Goal: Information Seeking & Learning: Learn about a topic

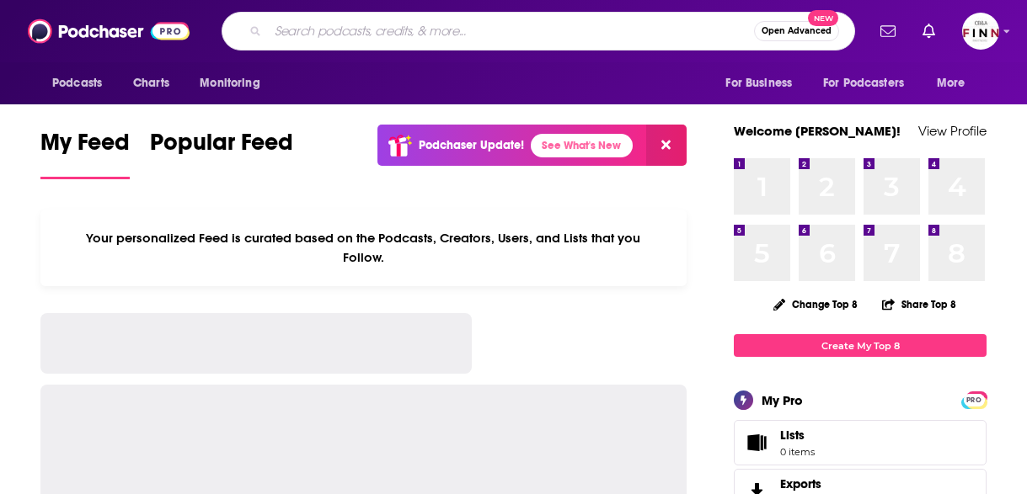
click at [387, 38] on input "Search podcasts, credits, & more..." at bounding box center [511, 31] width 486 height 27
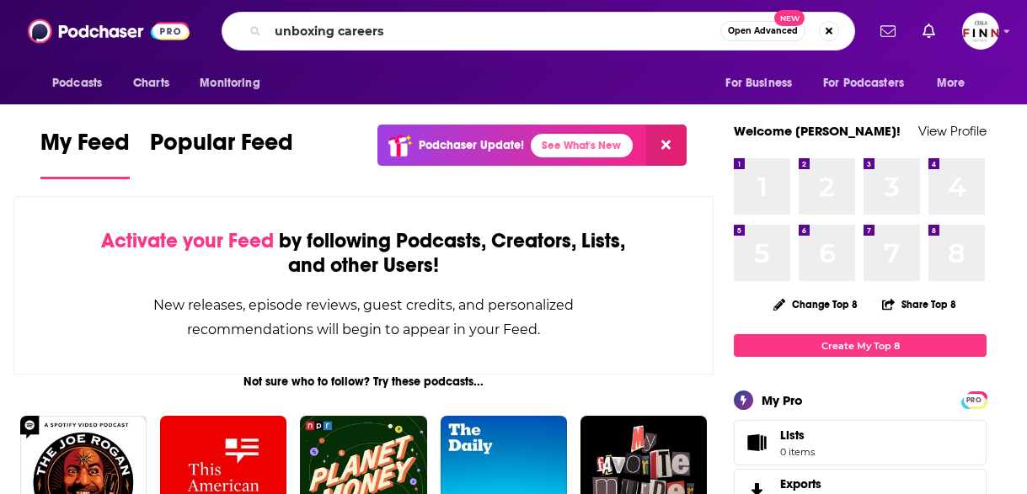
type input "unboxing careers"
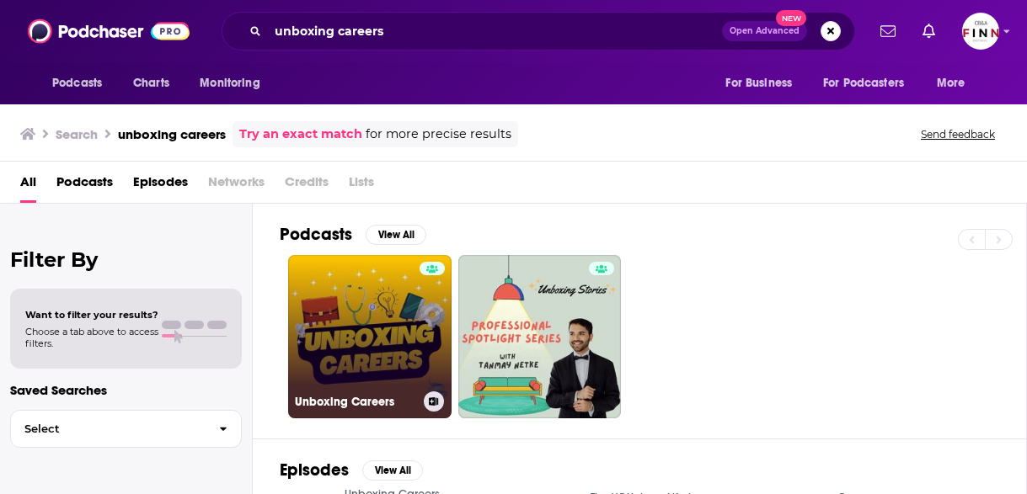
click at [305, 273] on link "Unboxing Careers" at bounding box center [369, 336] width 163 height 163
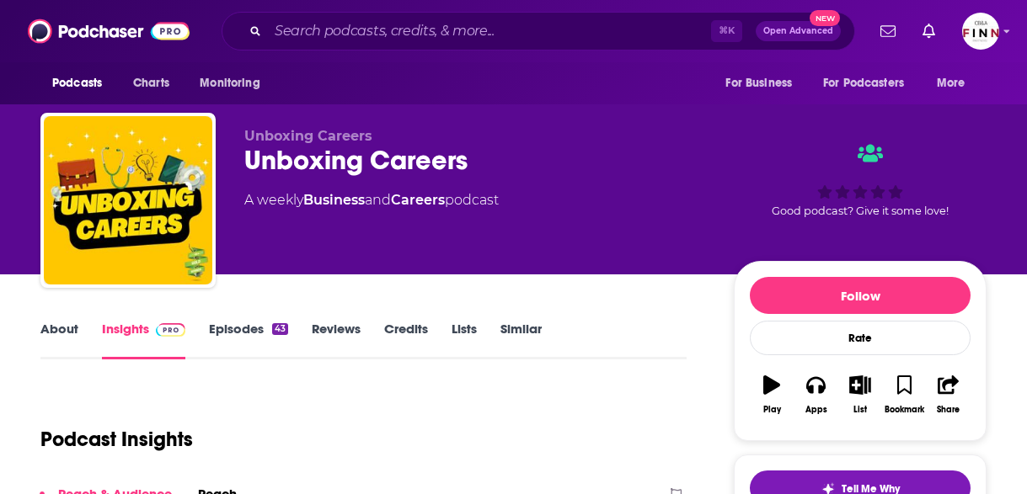
click at [159, 318] on div "About Insights Episodes 43 Reviews Credits Lists Similar" at bounding box center [363, 338] width 646 height 41
click at [78, 321] on link "About" at bounding box center [59, 340] width 38 height 39
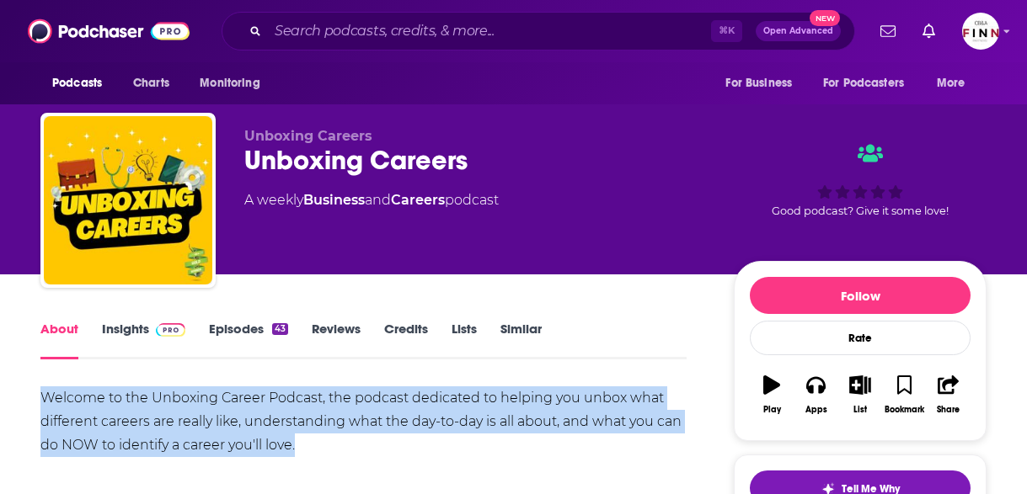
copy div "Welcome to the Unboxing Career Podcast, the podcast dedicated to helping you un…"
drag, startPoint x: 436, startPoint y: 392, endPoint x: 131, endPoint y: 345, distance: 308.6
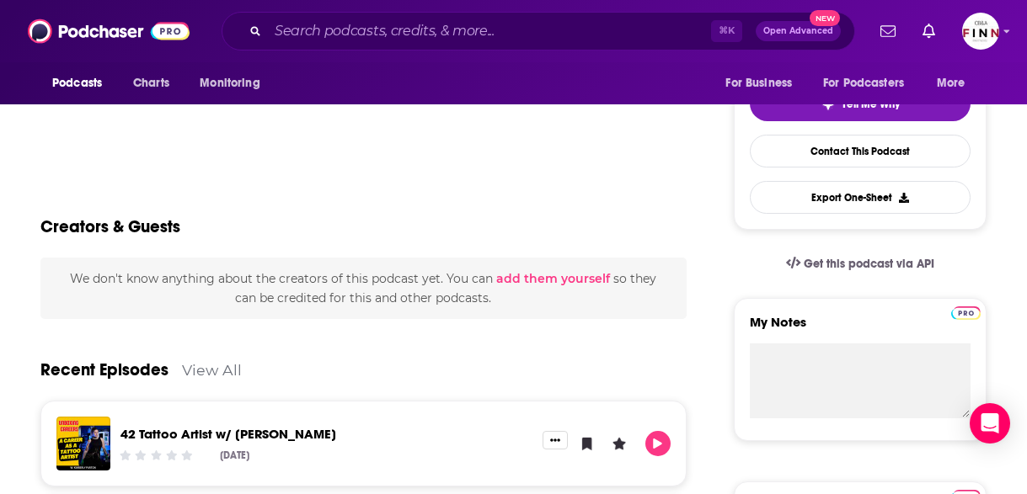
scroll to position [4, 0]
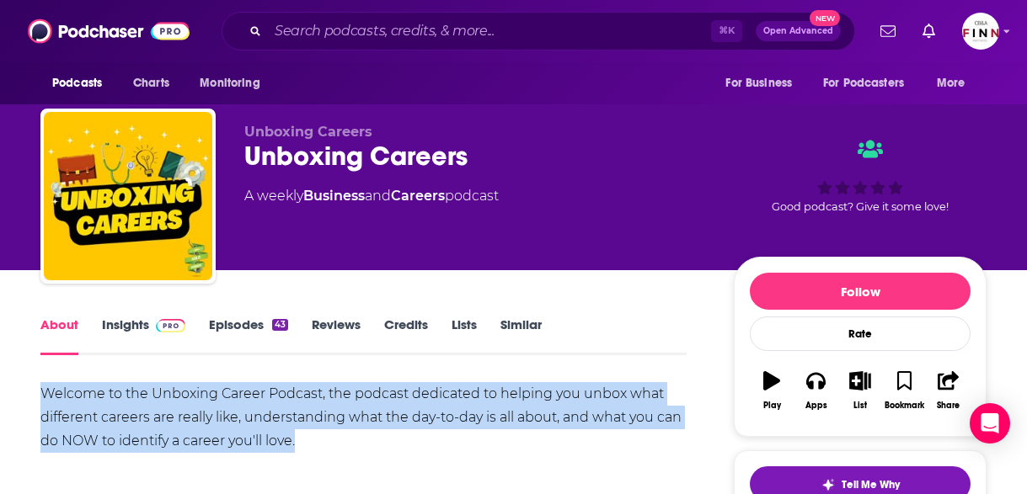
click at [185, 317] on link "Insights" at bounding box center [143, 336] width 83 height 39
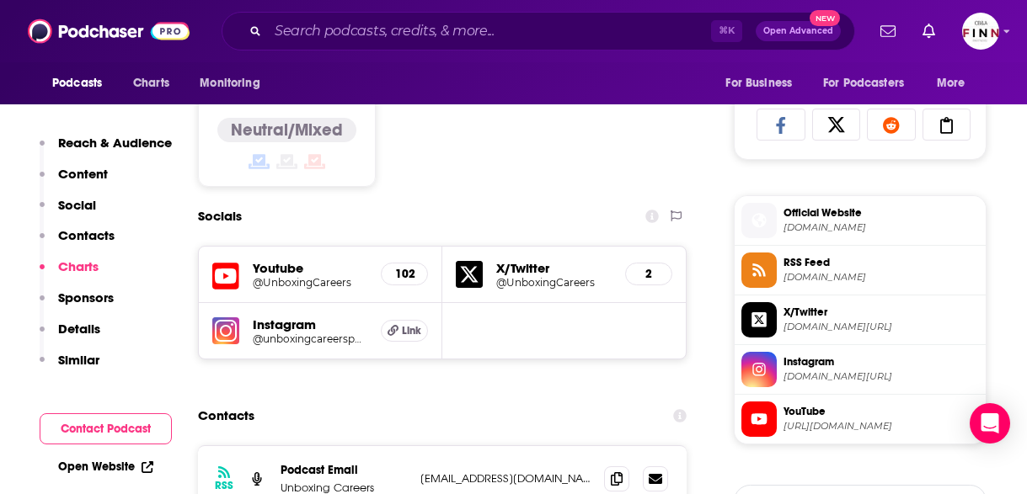
scroll to position [1083, 0]
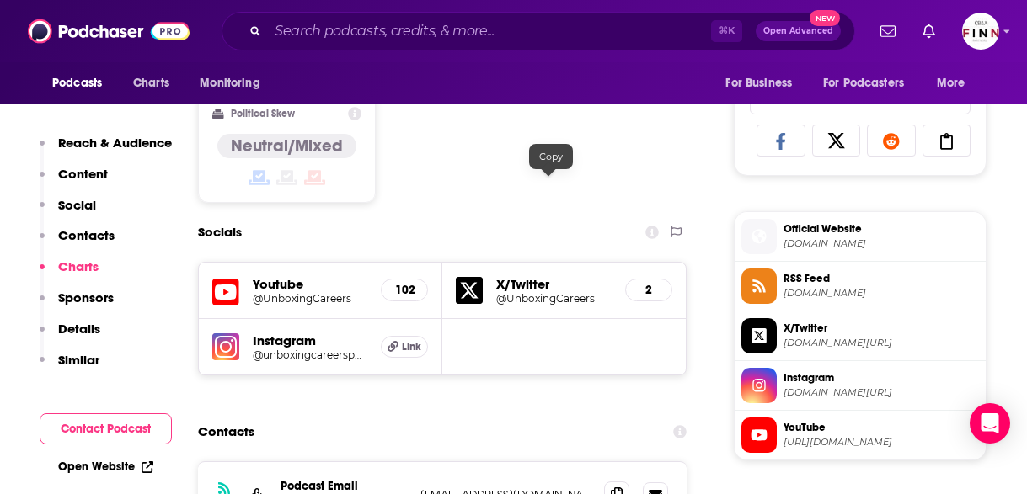
click at [611, 488] on icon at bounding box center [617, 494] width 12 height 13
click at [423, 43] on div "⌘ K Open Advanced New" at bounding box center [538, 31] width 633 height 39
click at [411, 32] on input "Search podcasts, credits, & more..." at bounding box center [489, 31] width 443 height 27
paste input "Edtech Insiders"
type input "Edtech Insiders"
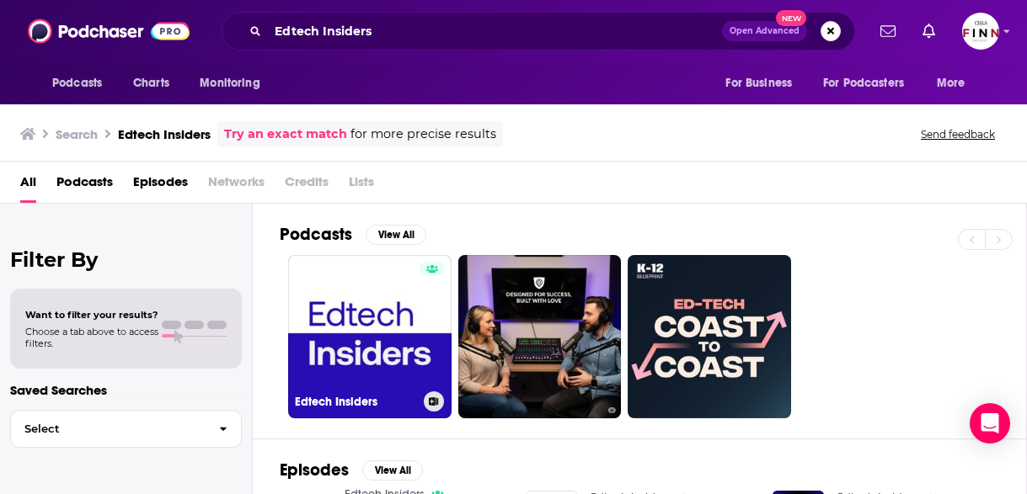
click at [288, 265] on link "Edtech Insiders" at bounding box center [369, 336] width 163 height 163
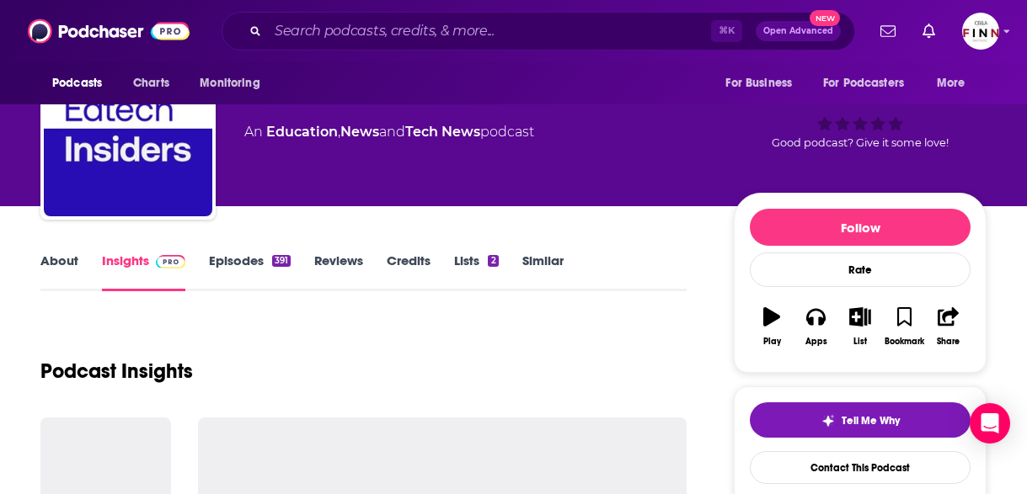
scroll to position [78, 0]
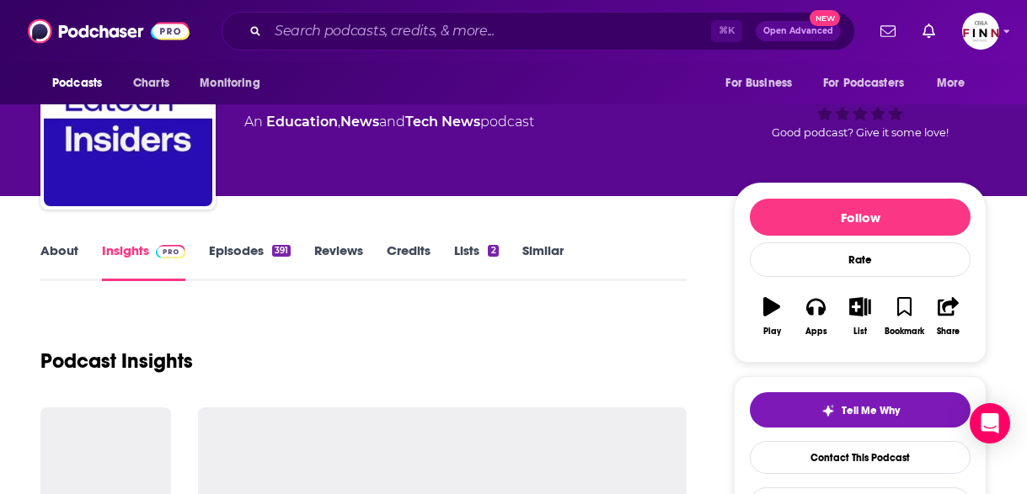
click at [78, 243] on link "About" at bounding box center [59, 262] width 38 height 39
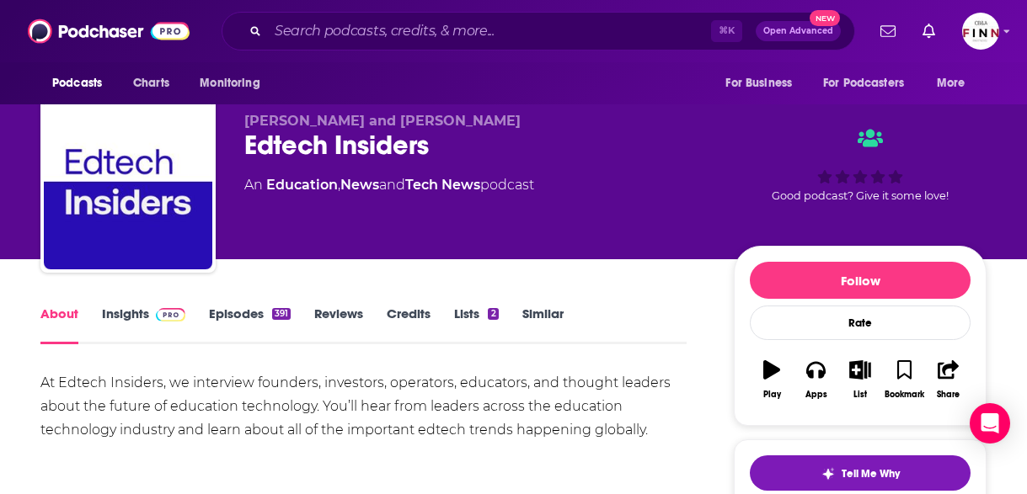
scroll to position [17, 0]
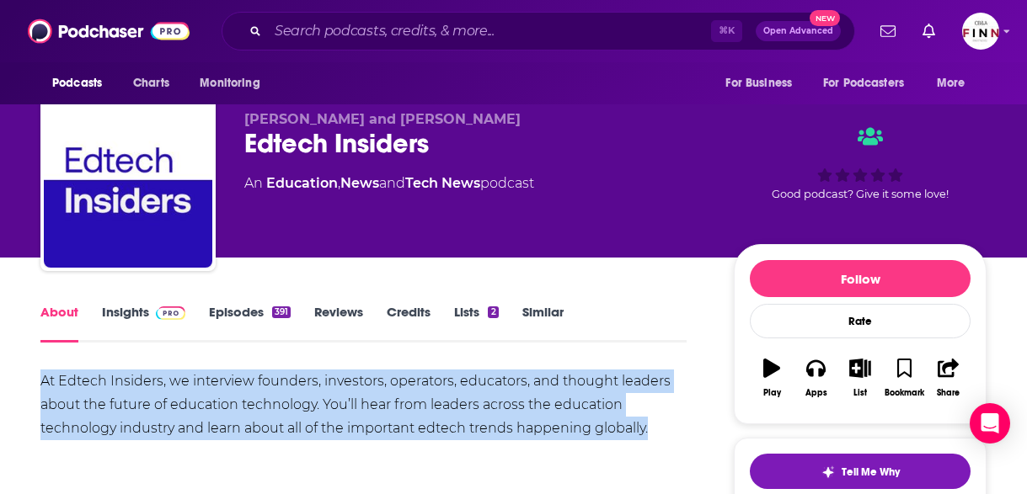
drag, startPoint x: 269, startPoint y: 400, endPoint x: 127, endPoint y: 323, distance: 161.4
copy div "At Edtech Insiders, we interview founders, investors, operators, educators, and…"
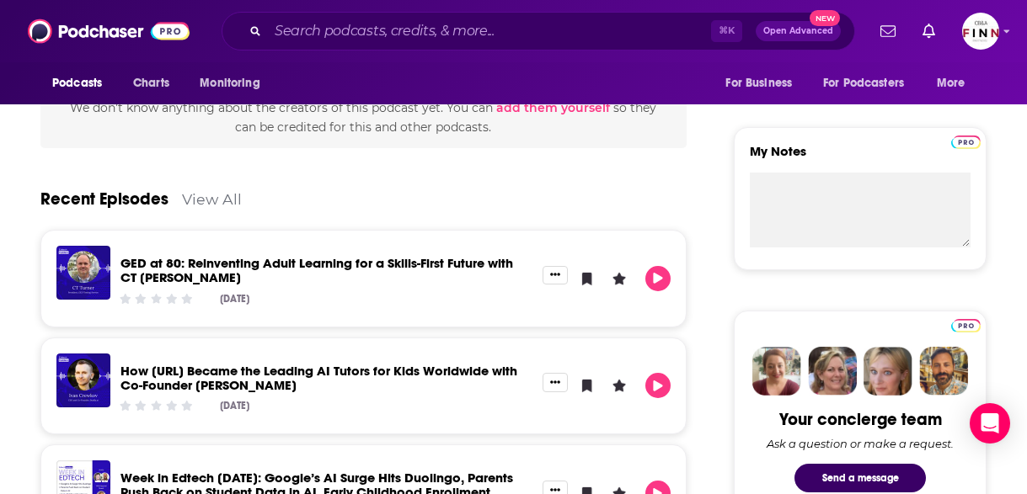
scroll to position [51, 0]
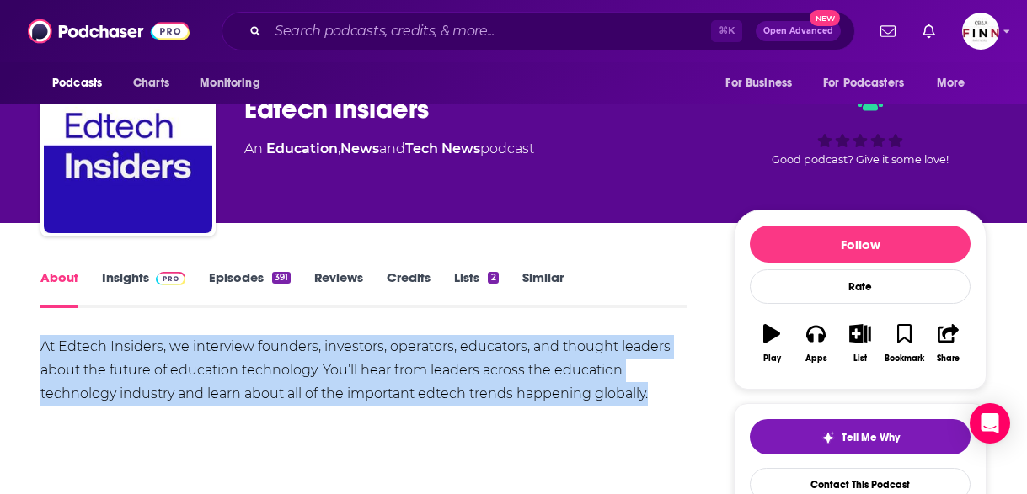
click at [185, 270] on link "Insights" at bounding box center [143, 289] width 83 height 39
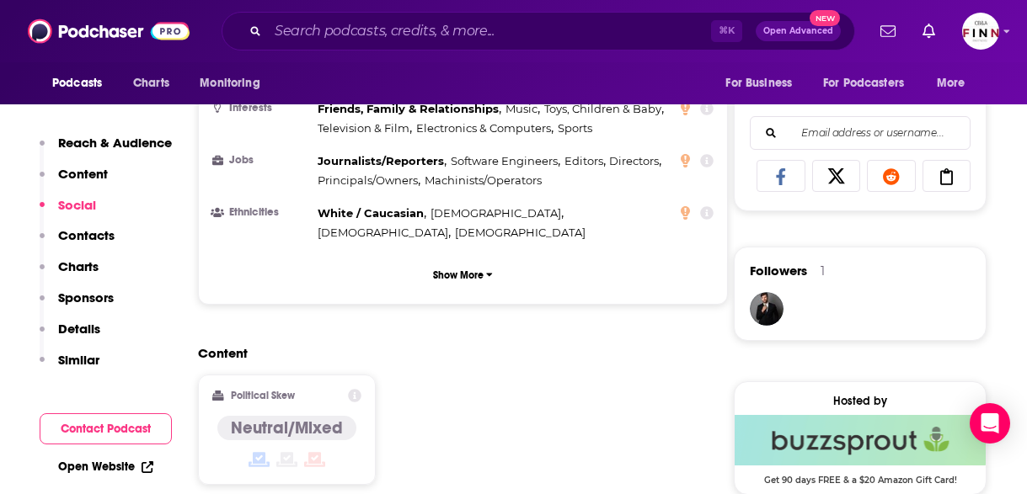
scroll to position [1050, 0]
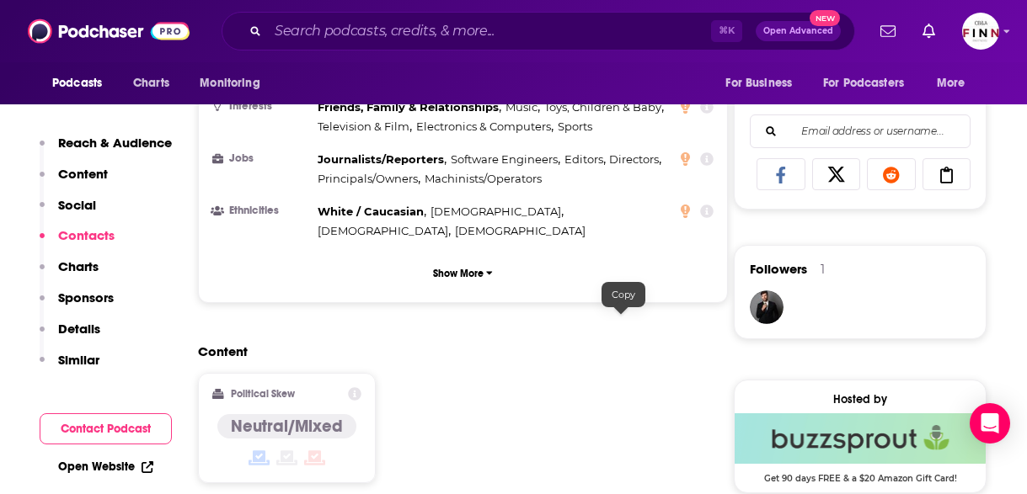
click at [430, 37] on input "Search podcasts, credits, & more..." at bounding box center [489, 31] width 443 height 27
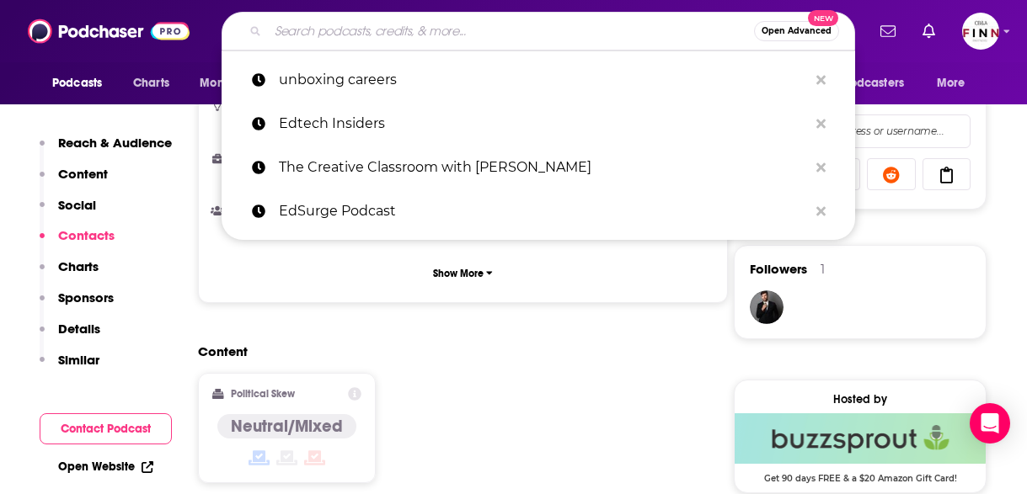
paste input "EdSurge Podcast"
type input "EdSurge Podcast"
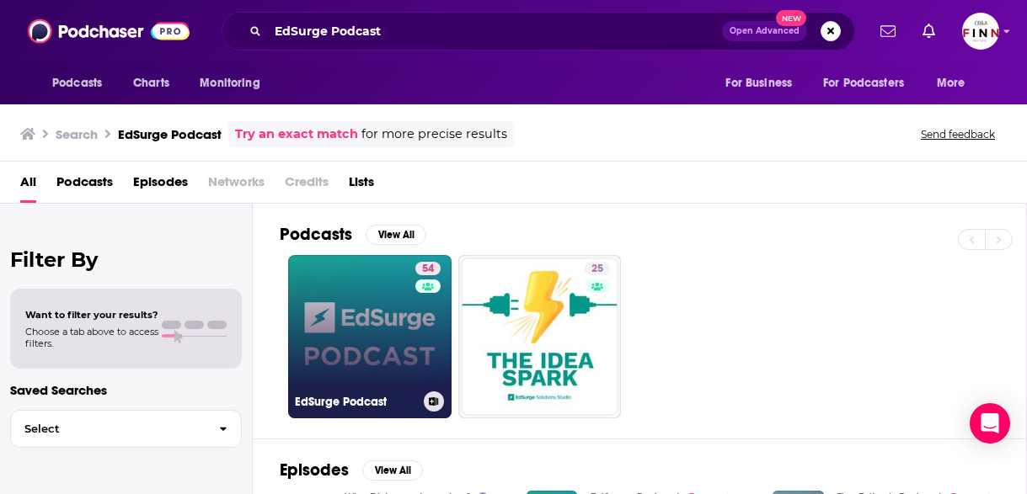
click at [307, 264] on link "54 EdSurge Podcast" at bounding box center [369, 336] width 163 height 163
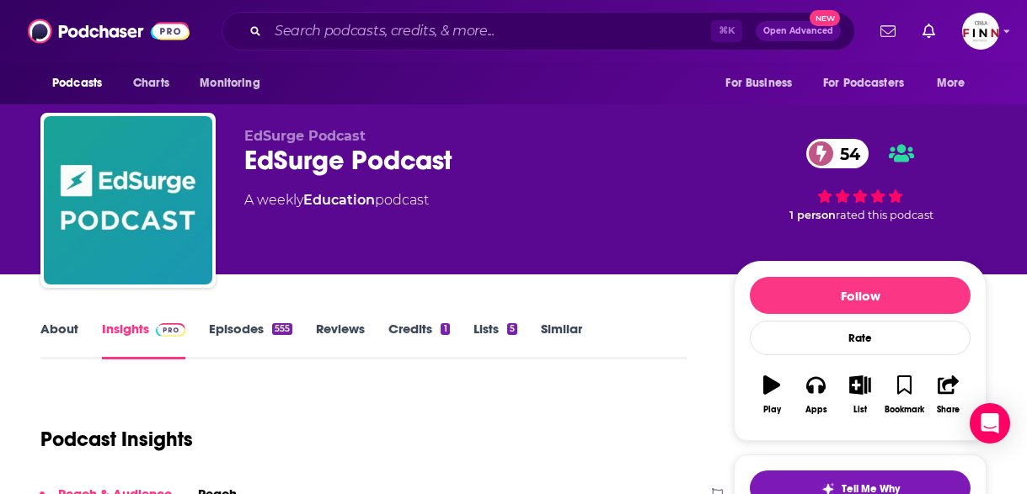
click at [78, 321] on link "About" at bounding box center [59, 340] width 38 height 39
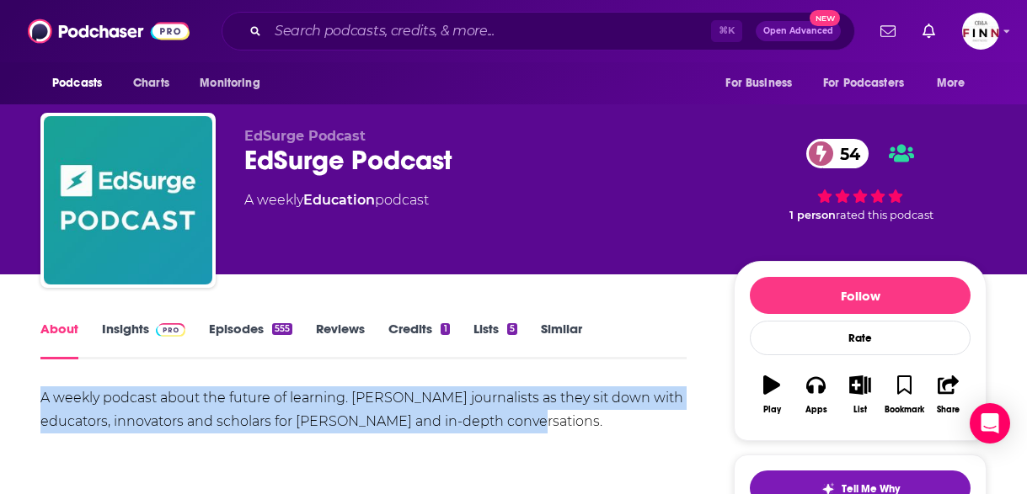
drag, startPoint x: 549, startPoint y: 367, endPoint x: 107, endPoint y: 345, distance: 442.8
copy div "A weekly podcast about the future of learning. [PERSON_NAME] journalists as the…"
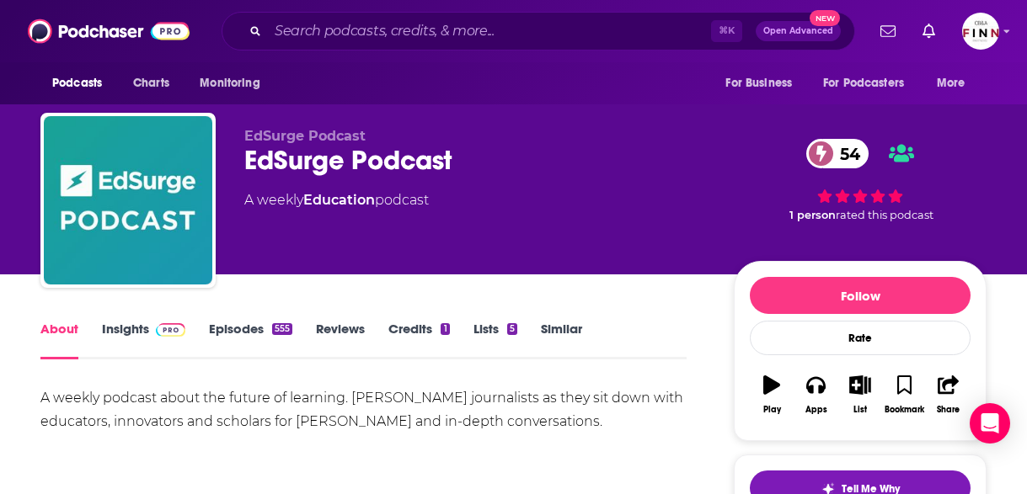
click at [185, 321] on link "Insights" at bounding box center [143, 340] width 83 height 39
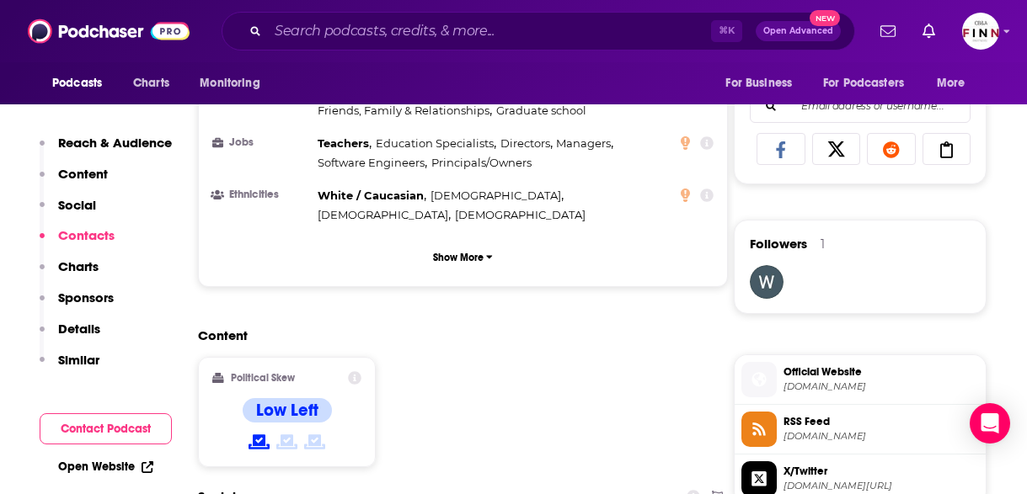
scroll to position [1081, 0]
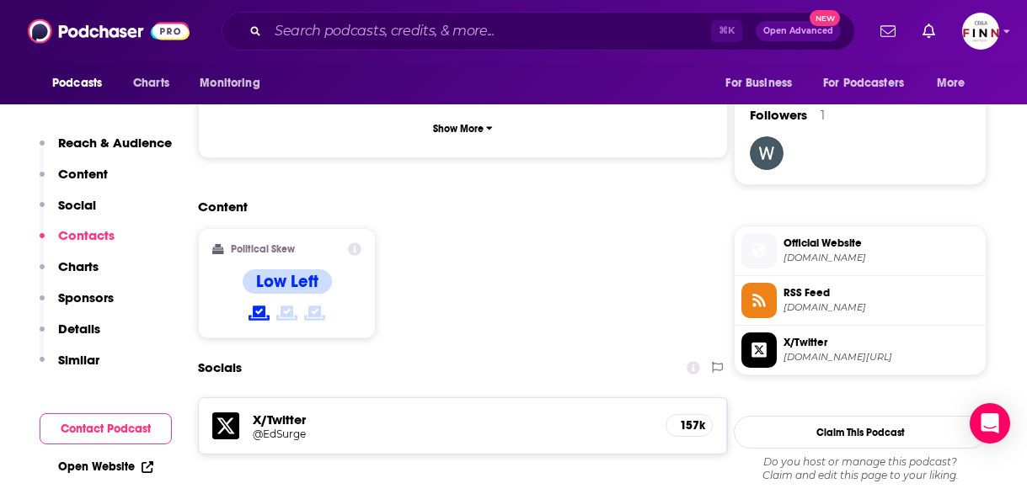
scroll to position [1200, 0]
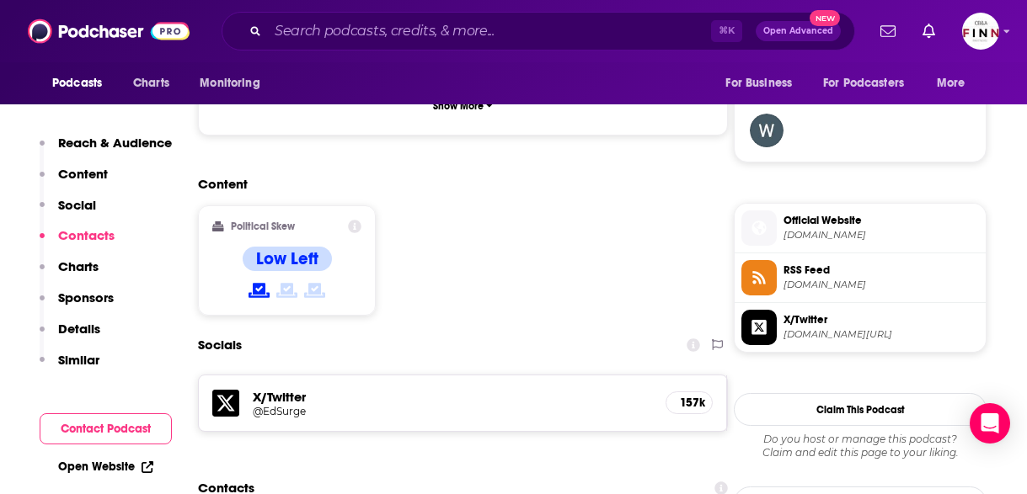
scroll to position [1229, 0]
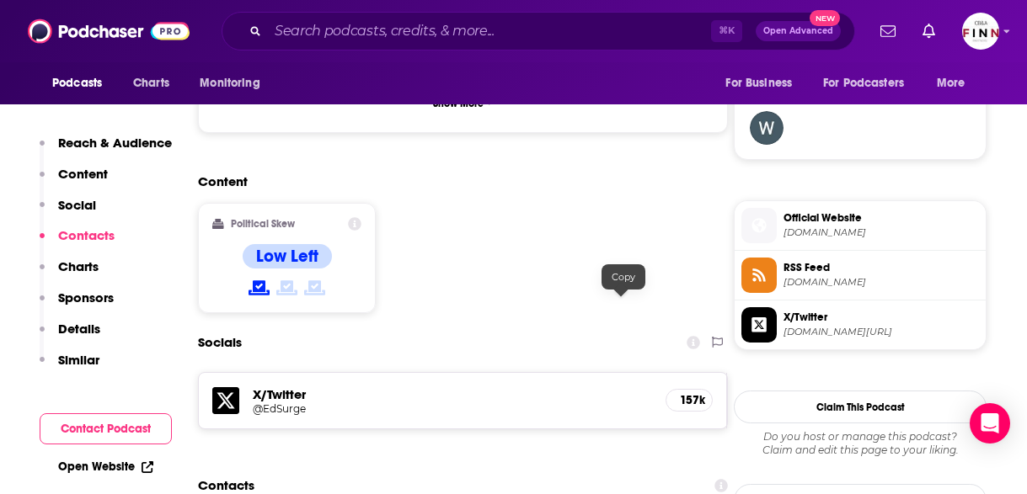
click at [446, 32] on input "Search podcasts, credits, & more..." at bounding box center [489, 31] width 443 height 27
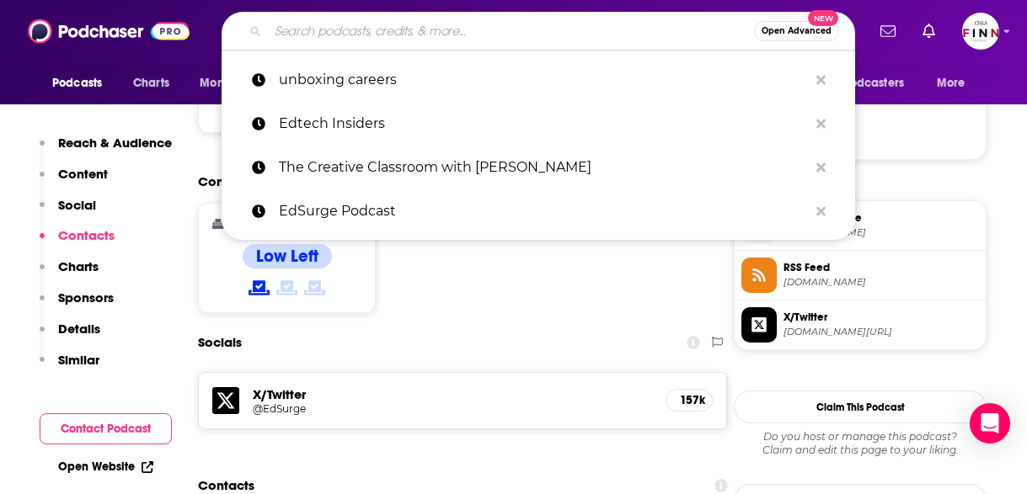
paste input "Education Talk Radio"
type input "Education Talk Radio"
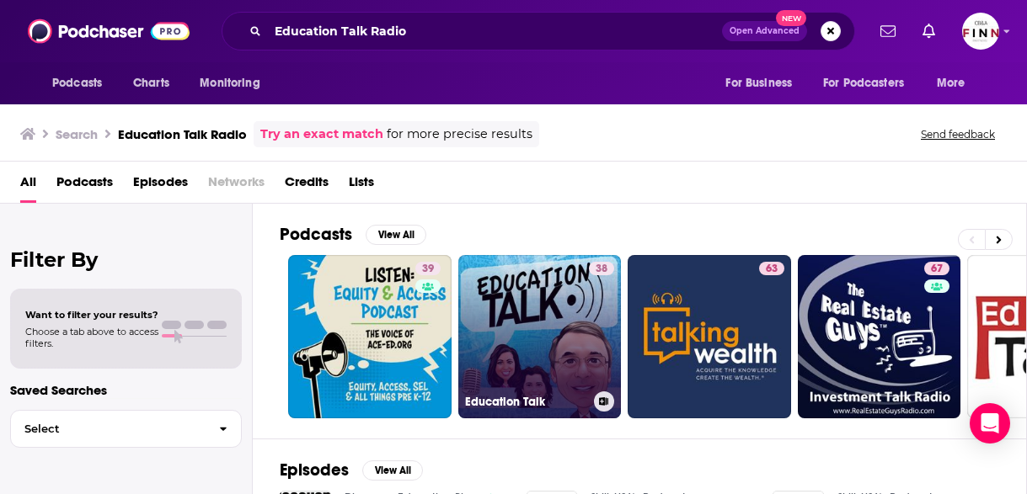
click at [458, 303] on link "38 Education Talk" at bounding box center [539, 336] width 163 height 163
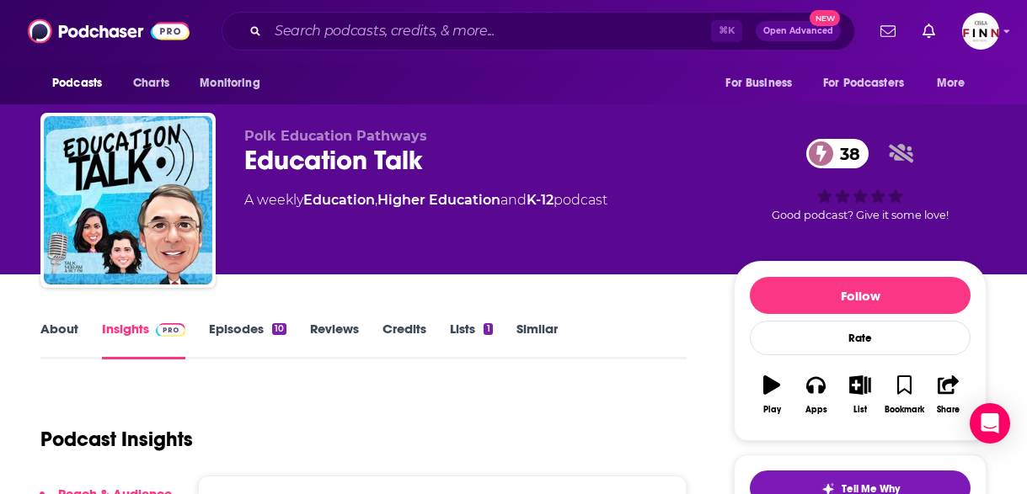
click at [78, 321] on link "About" at bounding box center [59, 340] width 38 height 39
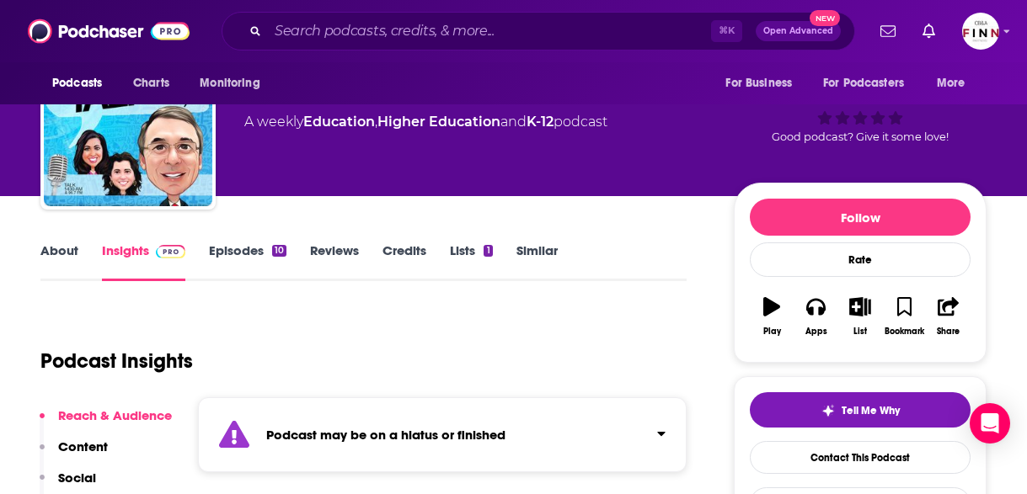
scroll to position [131, 0]
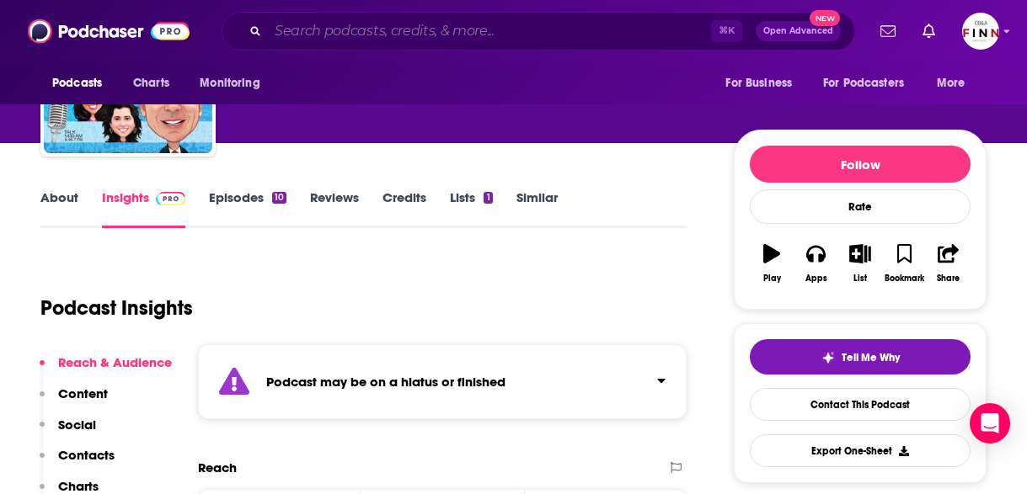
click at [472, 24] on input "Search podcasts, credits, & more..." at bounding box center [489, 31] width 443 height 27
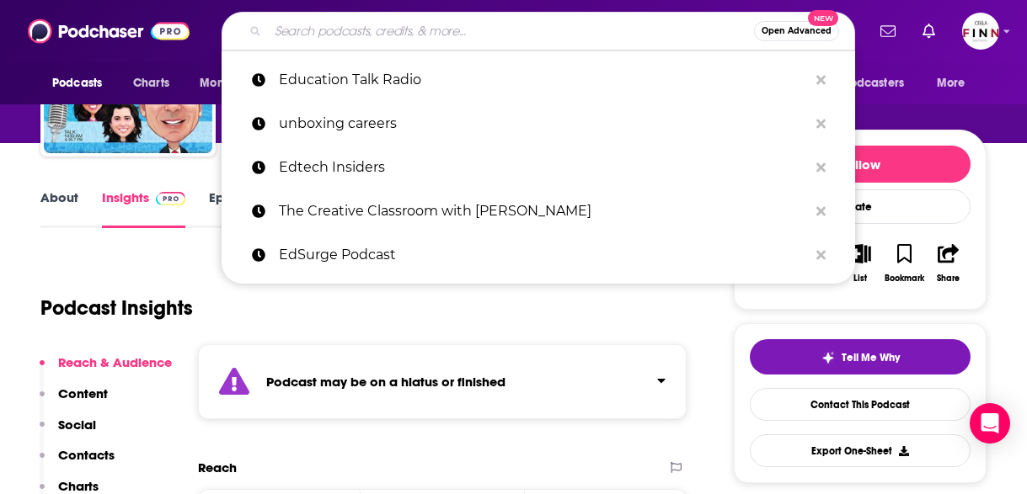
paste input "The Resilient Teacher Podcast"
type input "The Resilient Teacher Podcast"
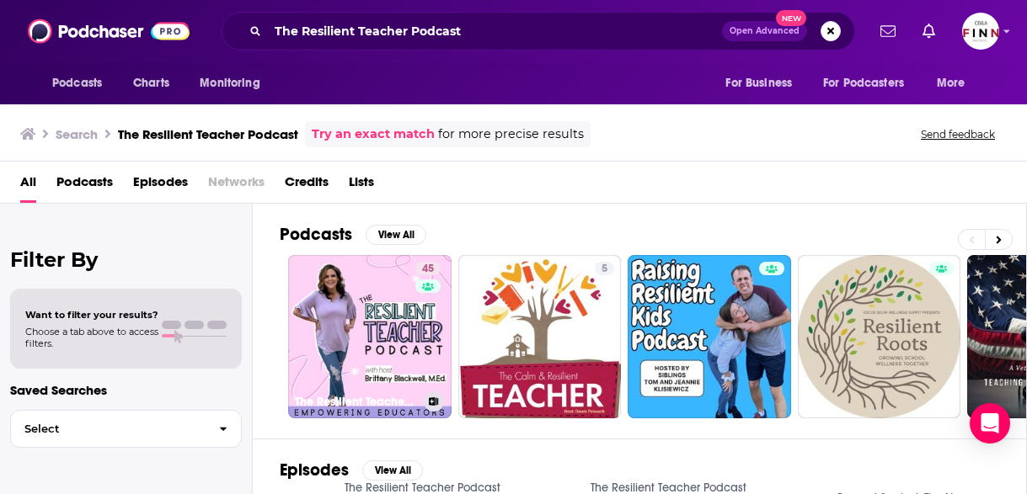
click at [342, 271] on link "45 The Resilient Teacher Podcast" at bounding box center [369, 336] width 163 height 163
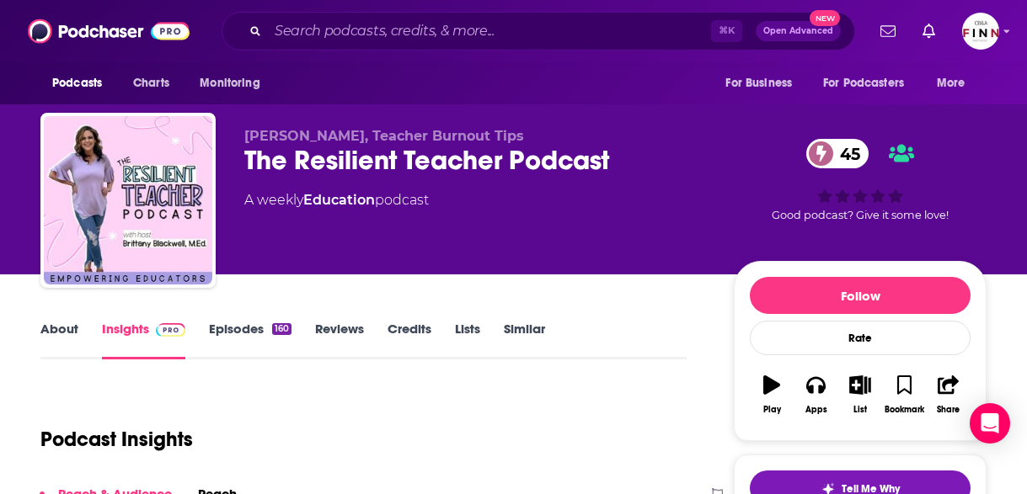
click at [78, 321] on link "About" at bounding box center [59, 340] width 38 height 39
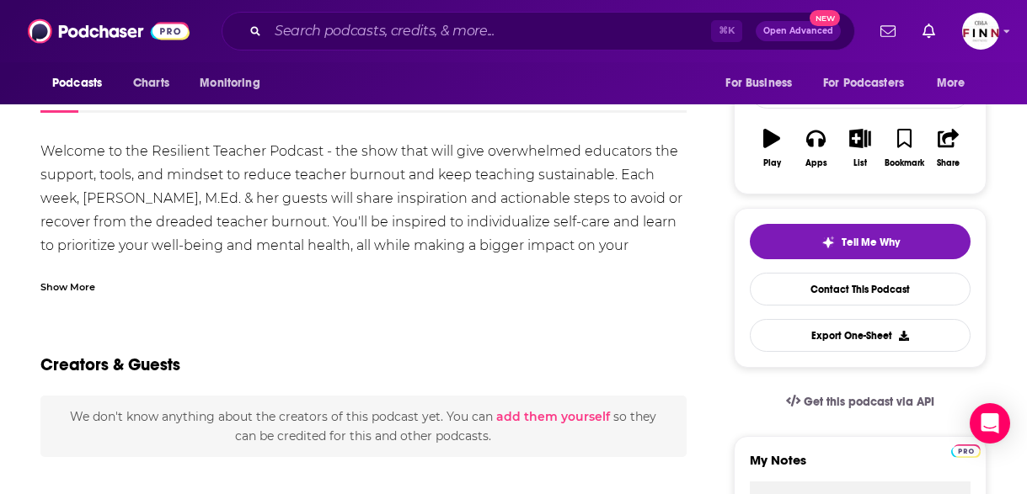
scroll to position [255, 0]
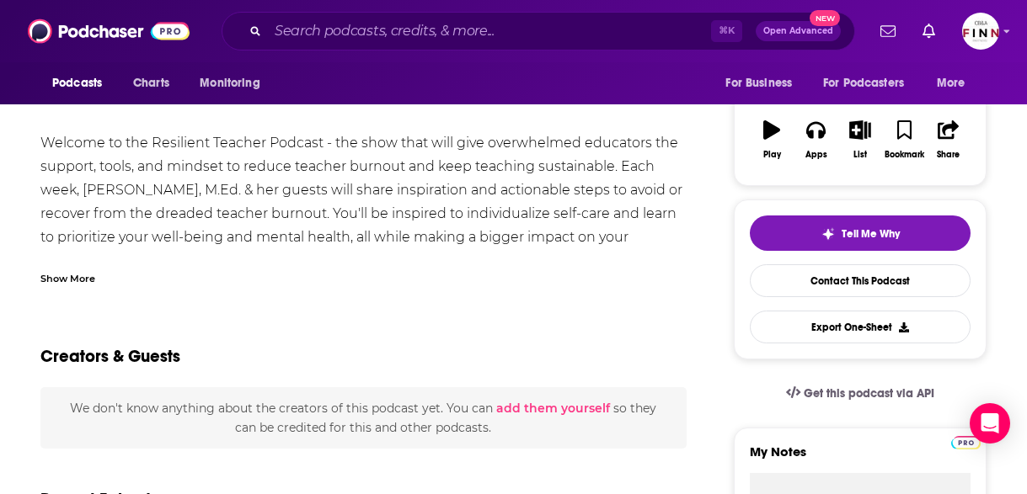
click at [95, 270] on div "Show More" at bounding box center [67, 278] width 55 height 16
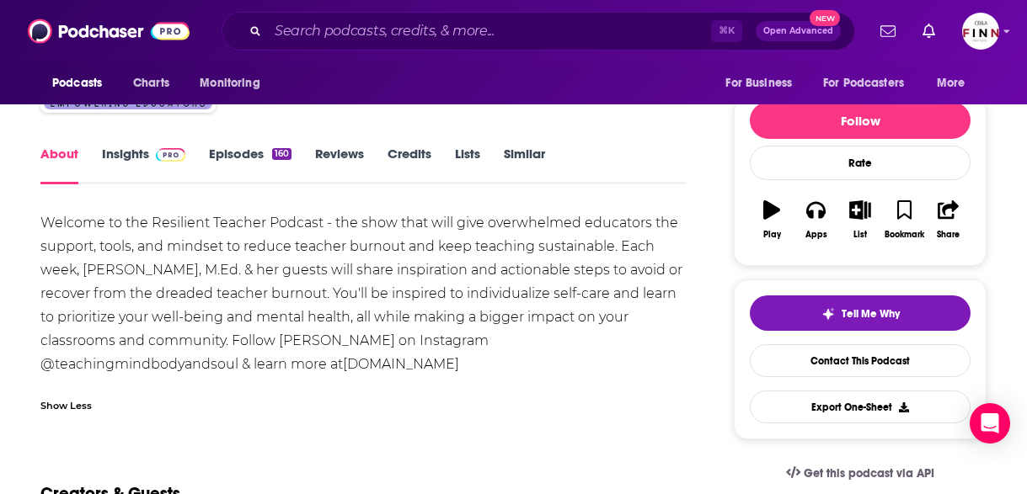
scroll to position [178, 0]
